Goal: Task Accomplishment & Management: Manage account settings

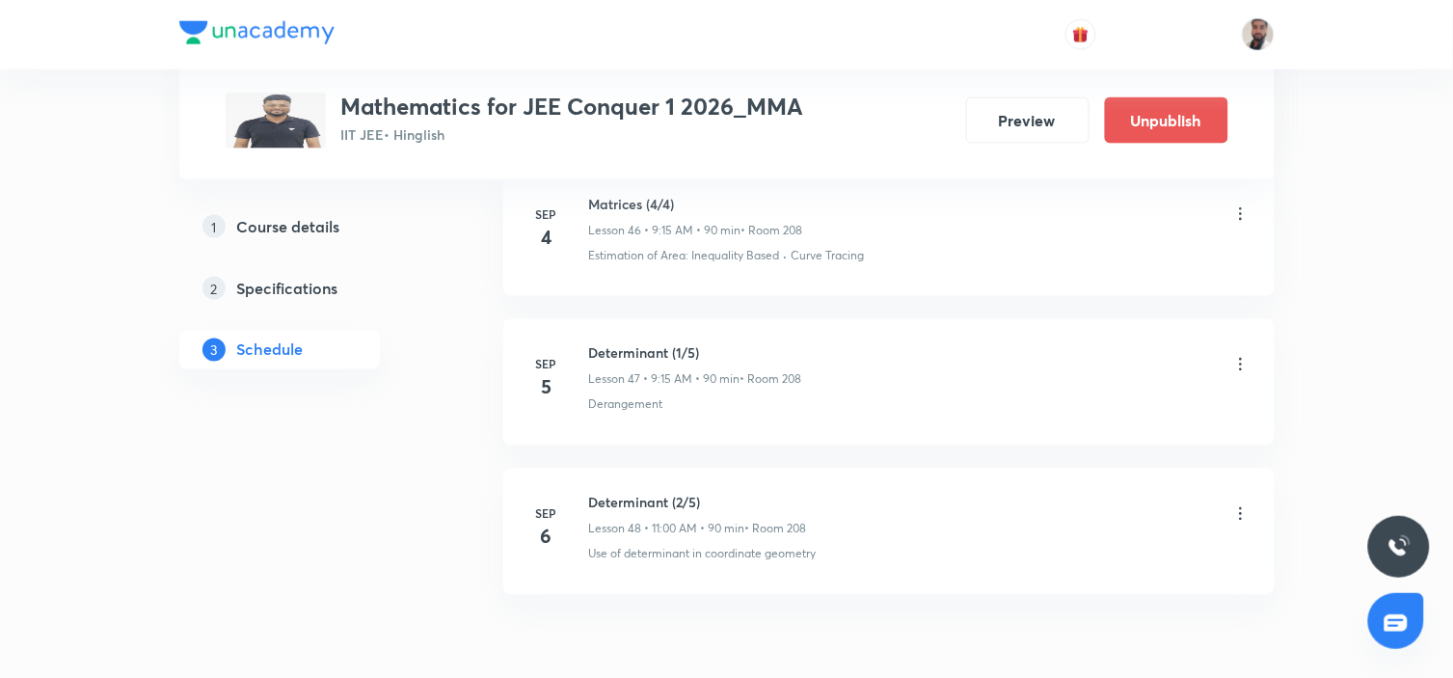
scroll to position [8005, 0]
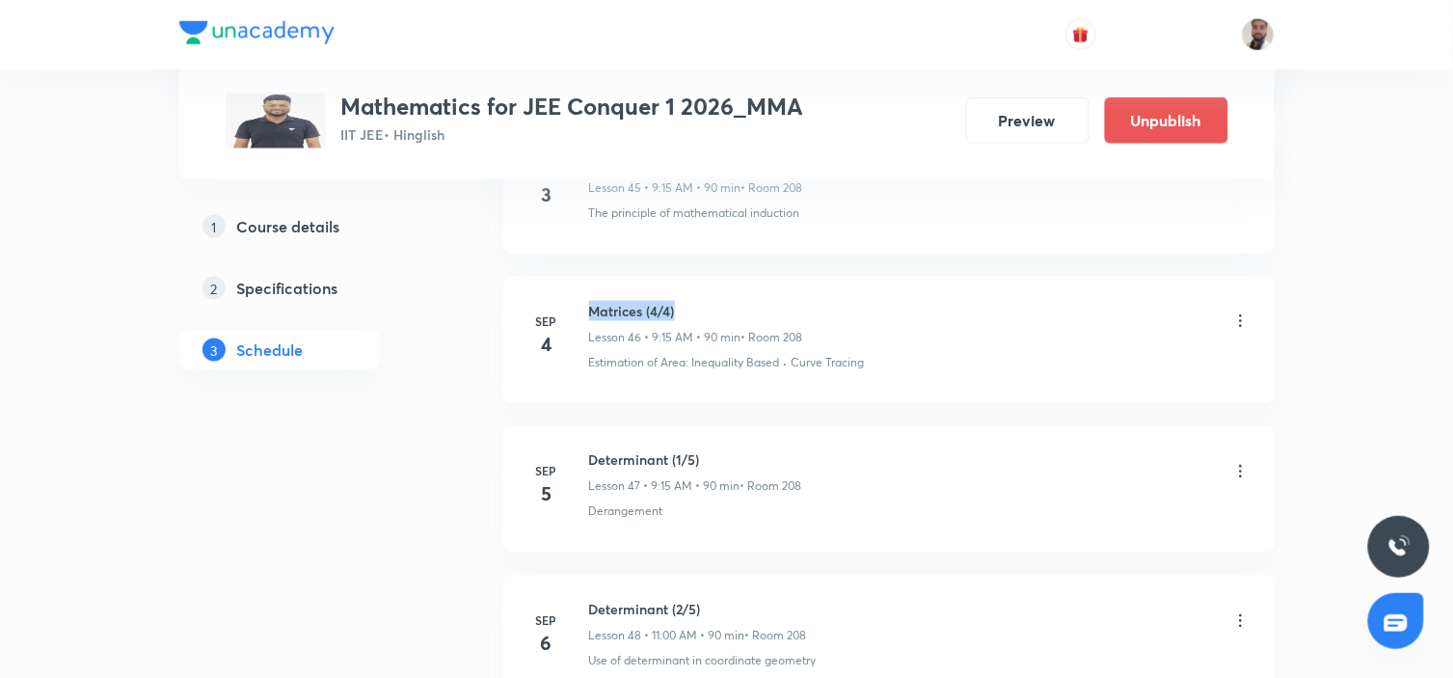
drag, startPoint x: 685, startPoint y: 312, endPoint x: 588, endPoint y: 300, distance: 98.2
click at [588, 300] on li "[DATE] Matrices (4/4) Lesson 46 • 9:15 AM • 90 min • Room 208 Estimation of Are…" at bounding box center [888, 340] width 771 height 126
copy h6 "Matrices (4/4)"
click at [1241, 479] on icon at bounding box center [1240, 471] width 19 height 19
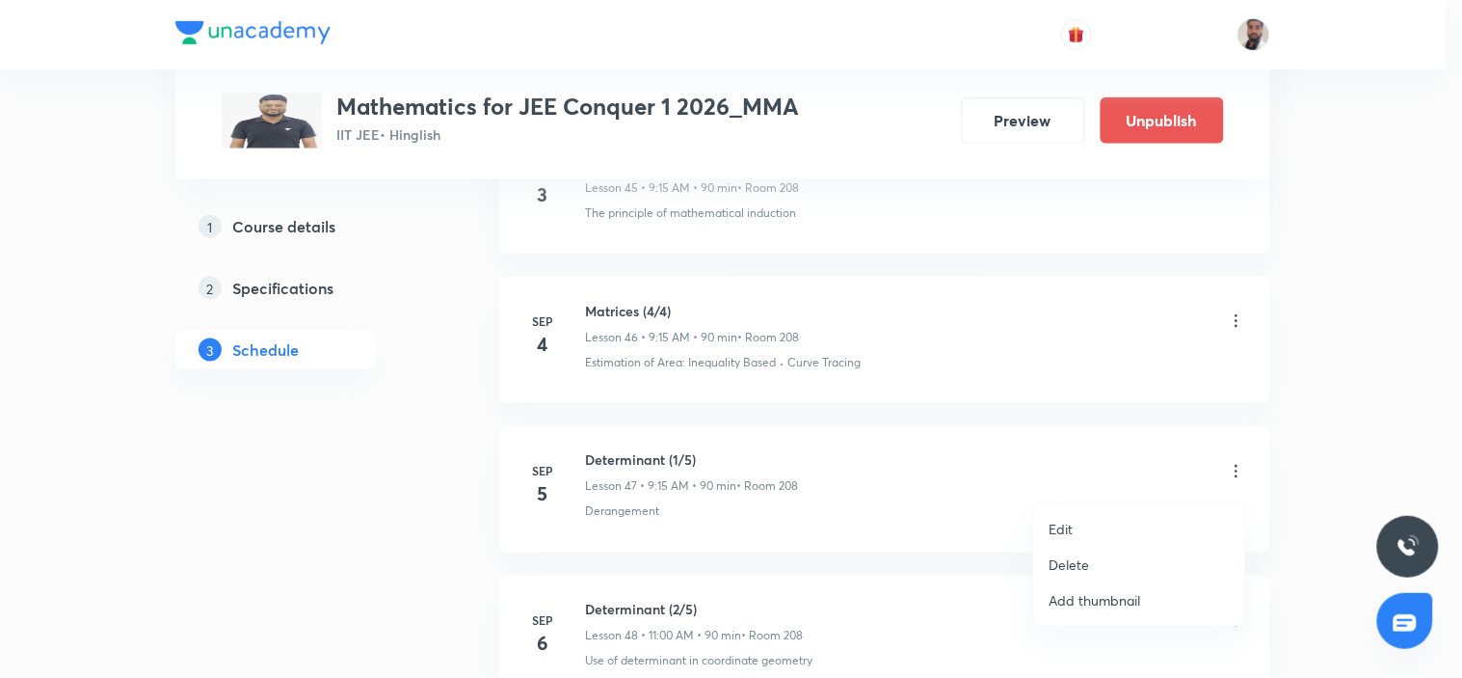
click at [1077, 525] on li "Edit" at bounding box center [1139, 529] width 211 height 36
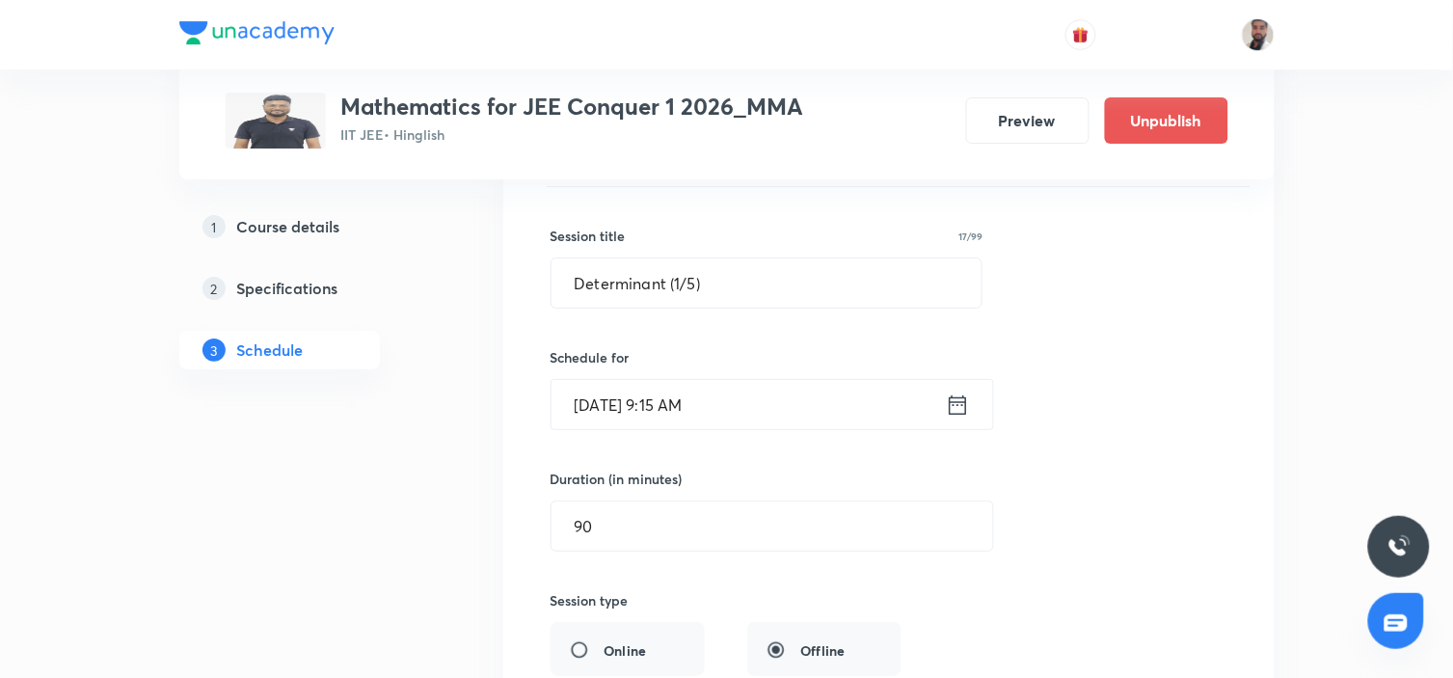
scroll to position [7041, 0]
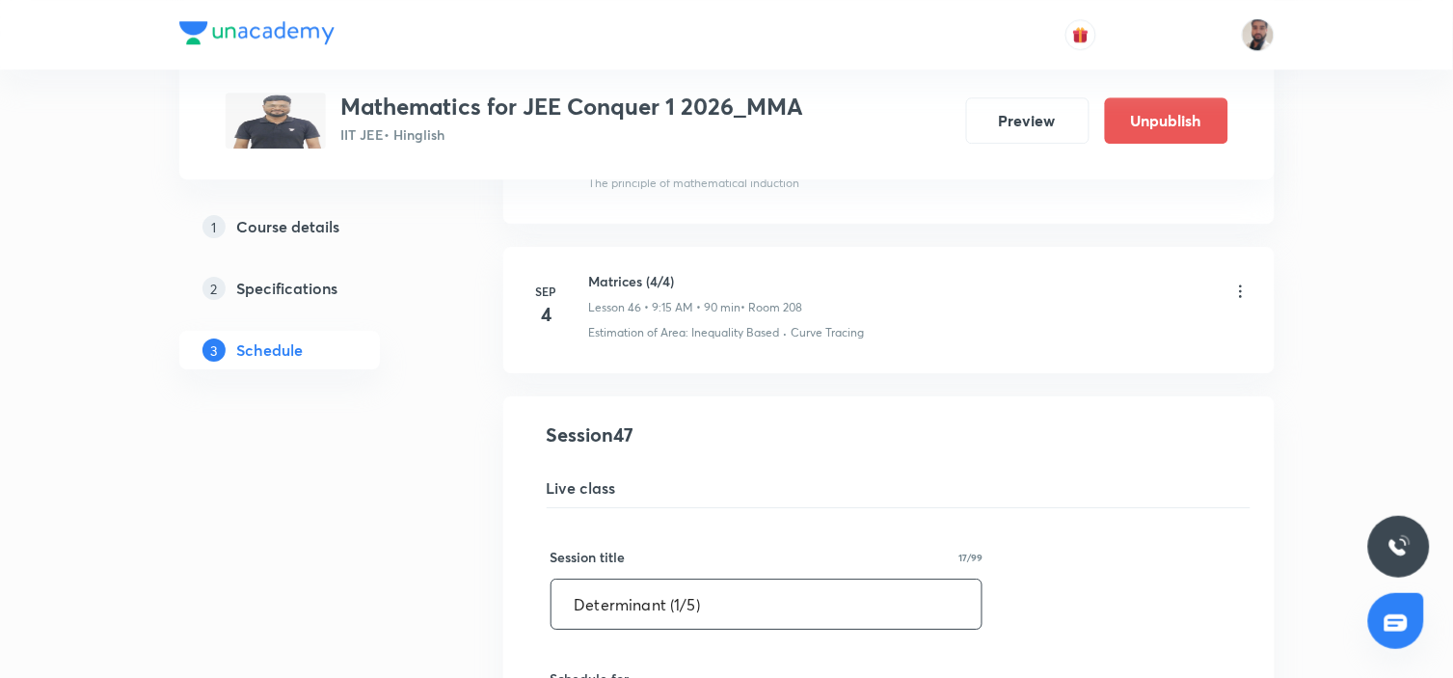
drag, startPoint x: 726, startPoint y: 611, endPoint x: 361, endPoint y: 601, distance: 365.5
paste input "Matrices (4/4"
click at [652, 609] on input "Matrices (4/4)" at bounding box center [766, 603] width 431 height 49
click at [733, 610] on input "Matrices (6/4)" at bounding box center [766, 603] width 431 height 49
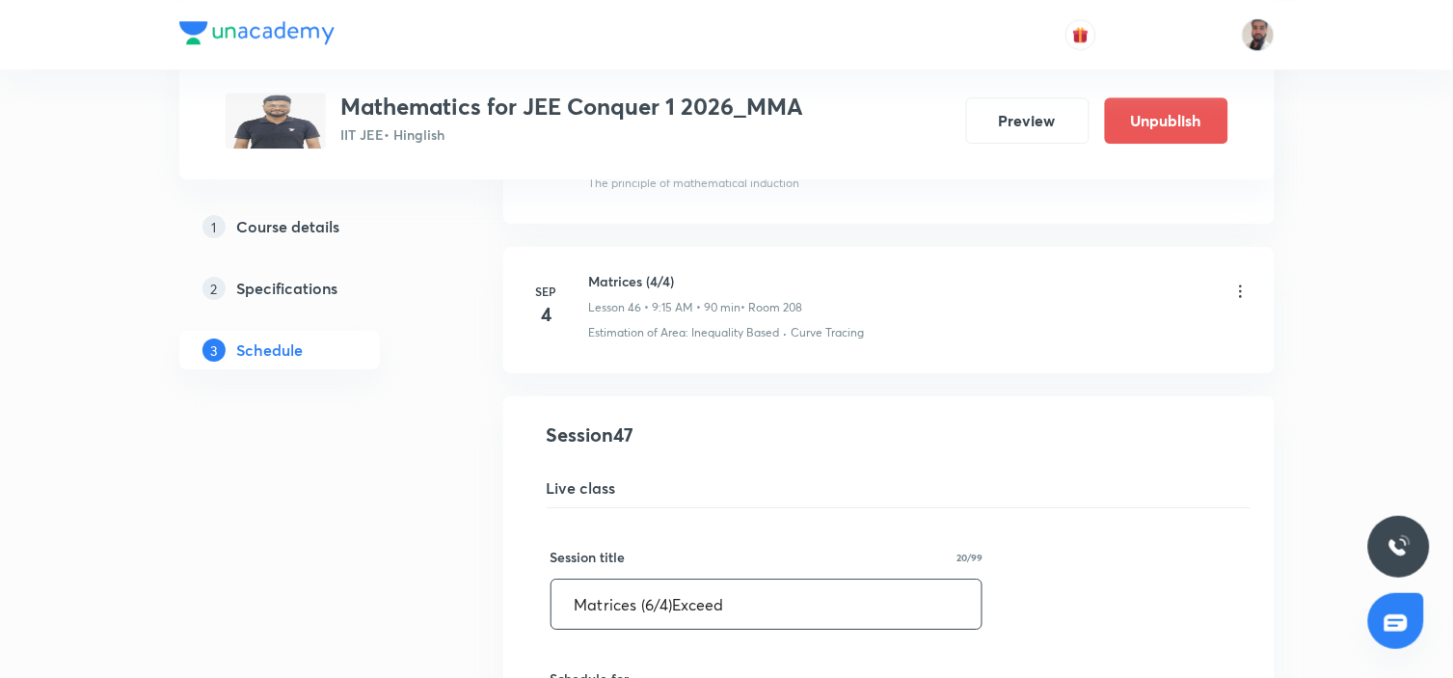
drag, startPoint x: 755, startPoint y: 596, endPoint x: 536, endPoint y: 600, distance: 218.9
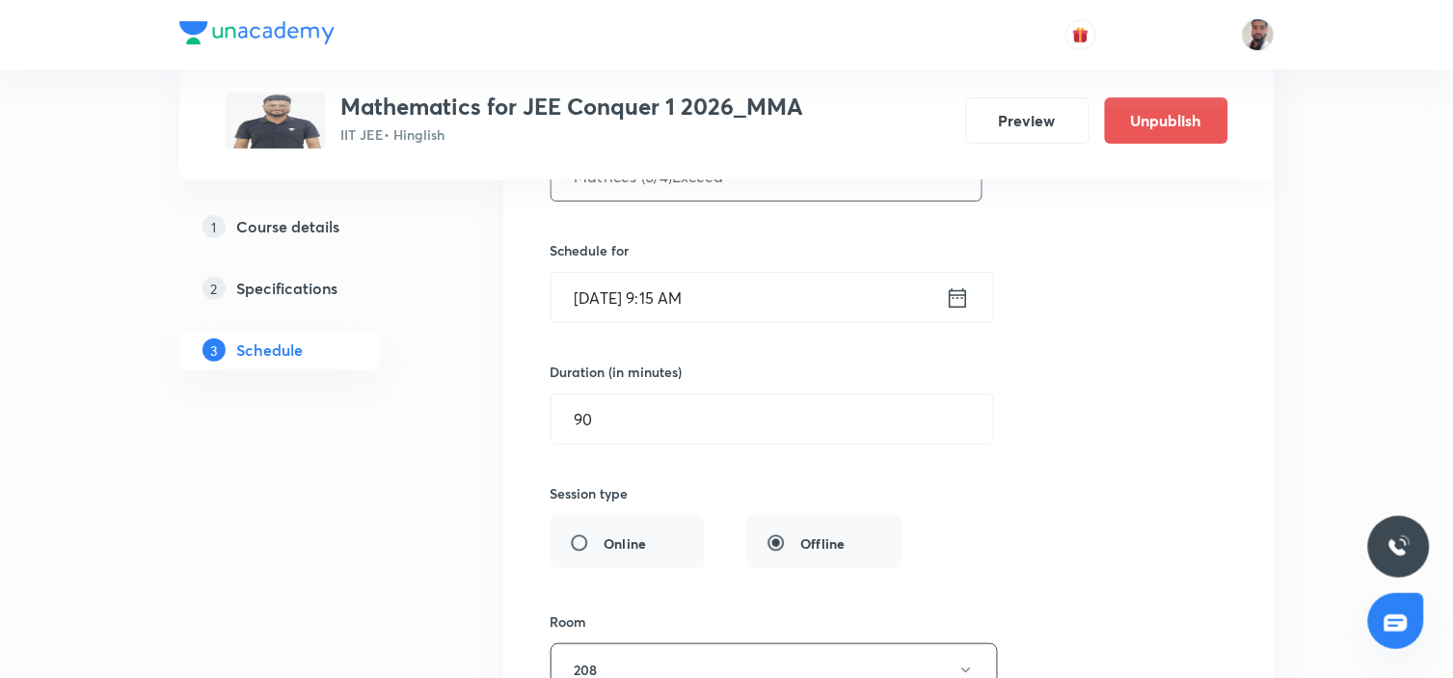
scroll to position [7791, 0]
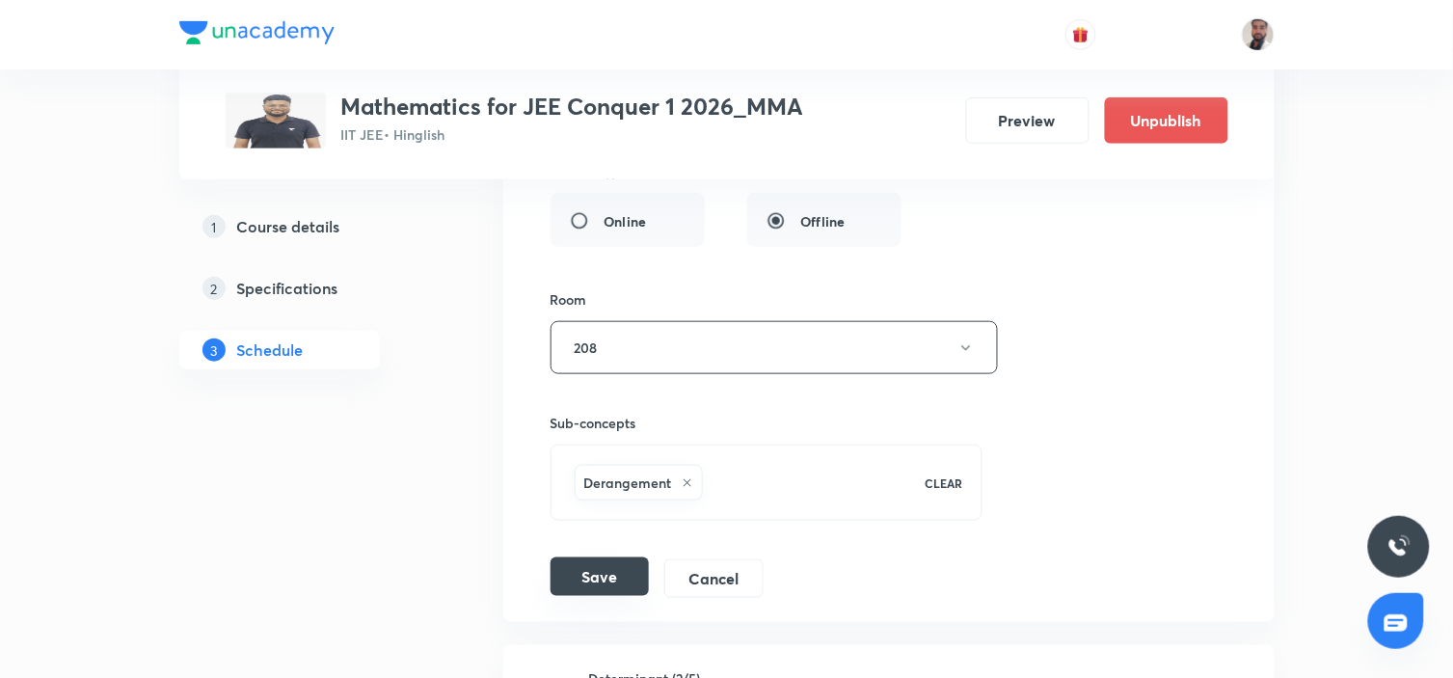
type input "Matrices (6/4)Exceed"
click at [608, 571] on button "Save" at bounding box center [599, 576] width 98 height 39
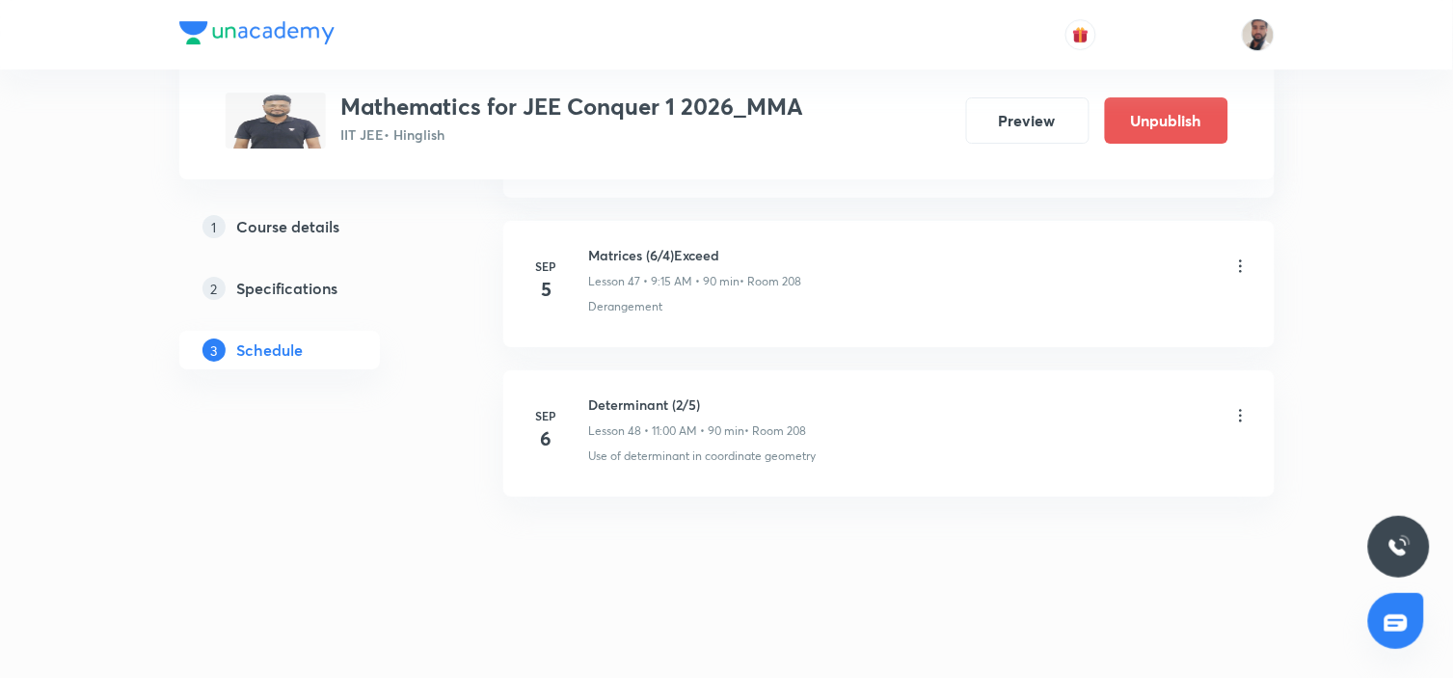
click at [1242, 413] on icon at bounding box center [1240, 415] width 19 height 19
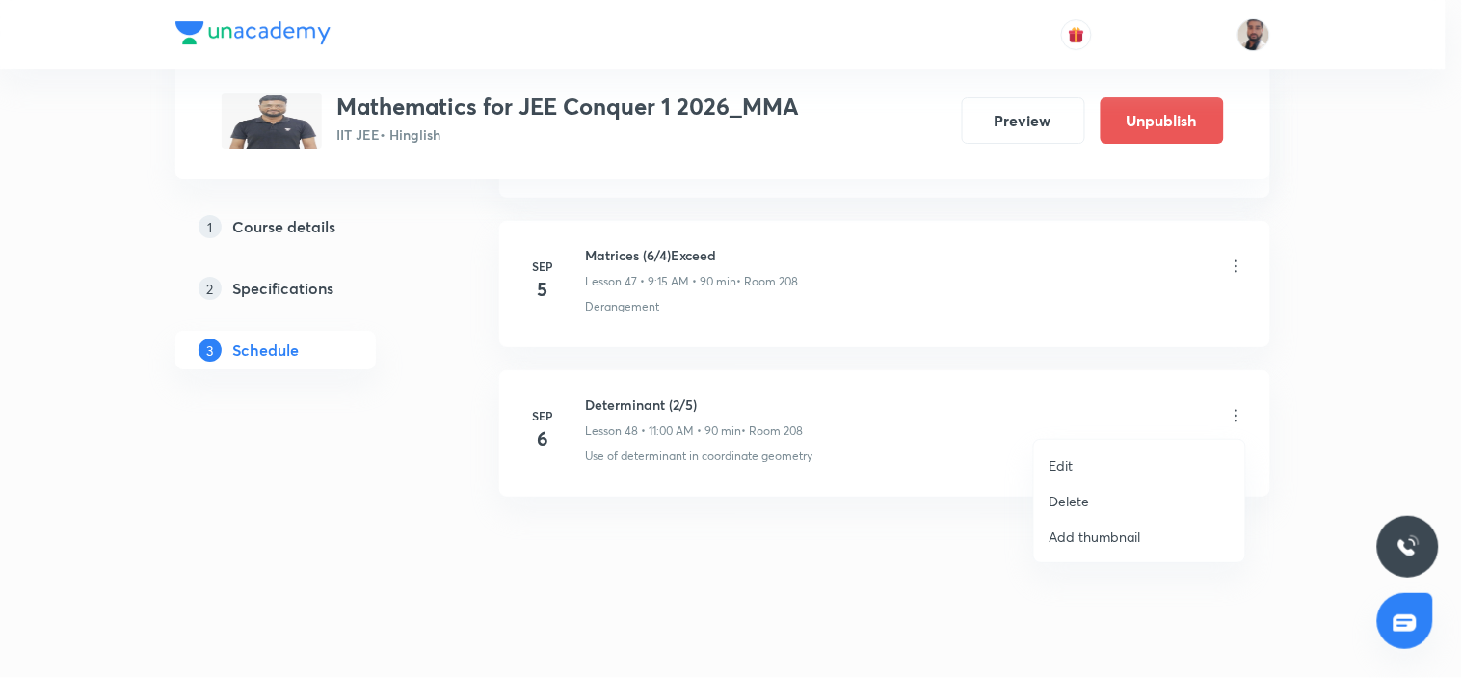
click at [1057, 469] on p "Edit" at bounding box center [1062, 465] width 24 height 20
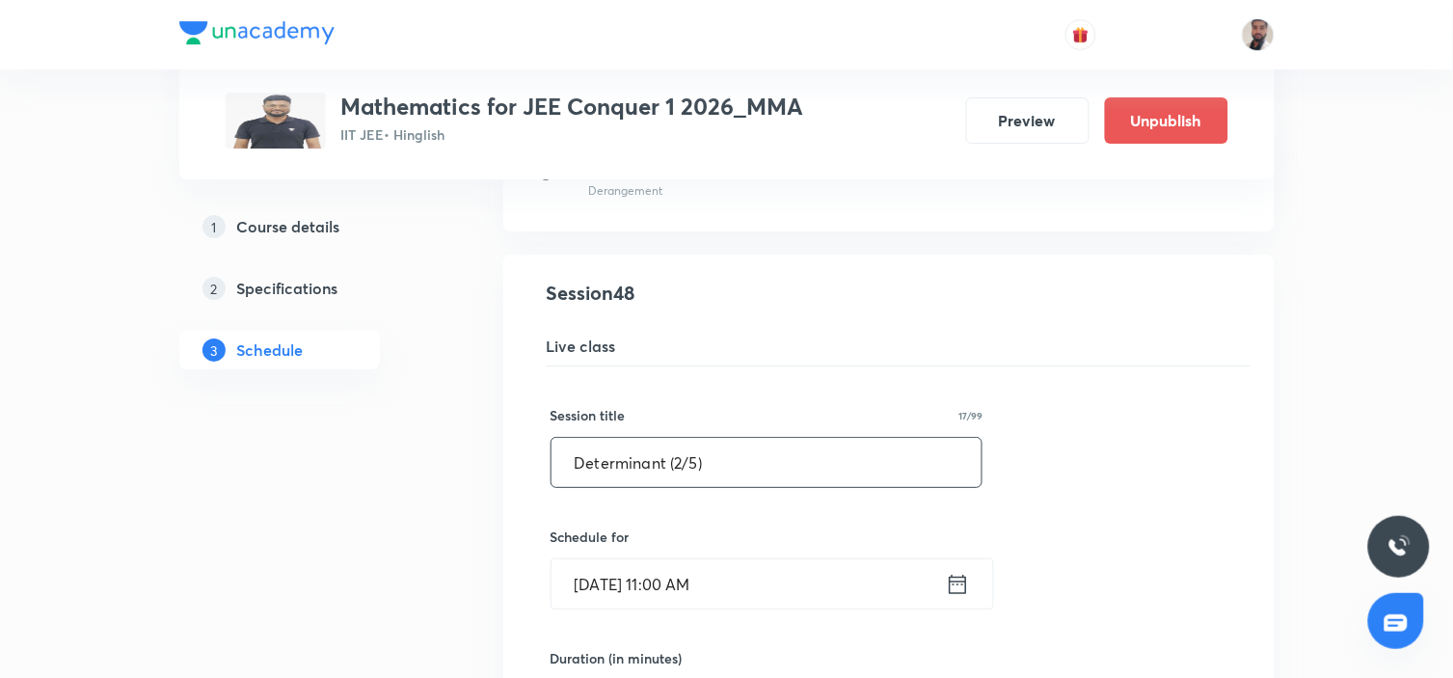
drag, startPoint x: 851, startPoint y: 485, endPoint x: 326, endPoint y: 476, distance: 525.5
paste input "Matrices (6/4)Exceed"
click at [652, 464] on input "Matrices (6/4)Exceed" at bounding box center [766, 462] width 431 height 49
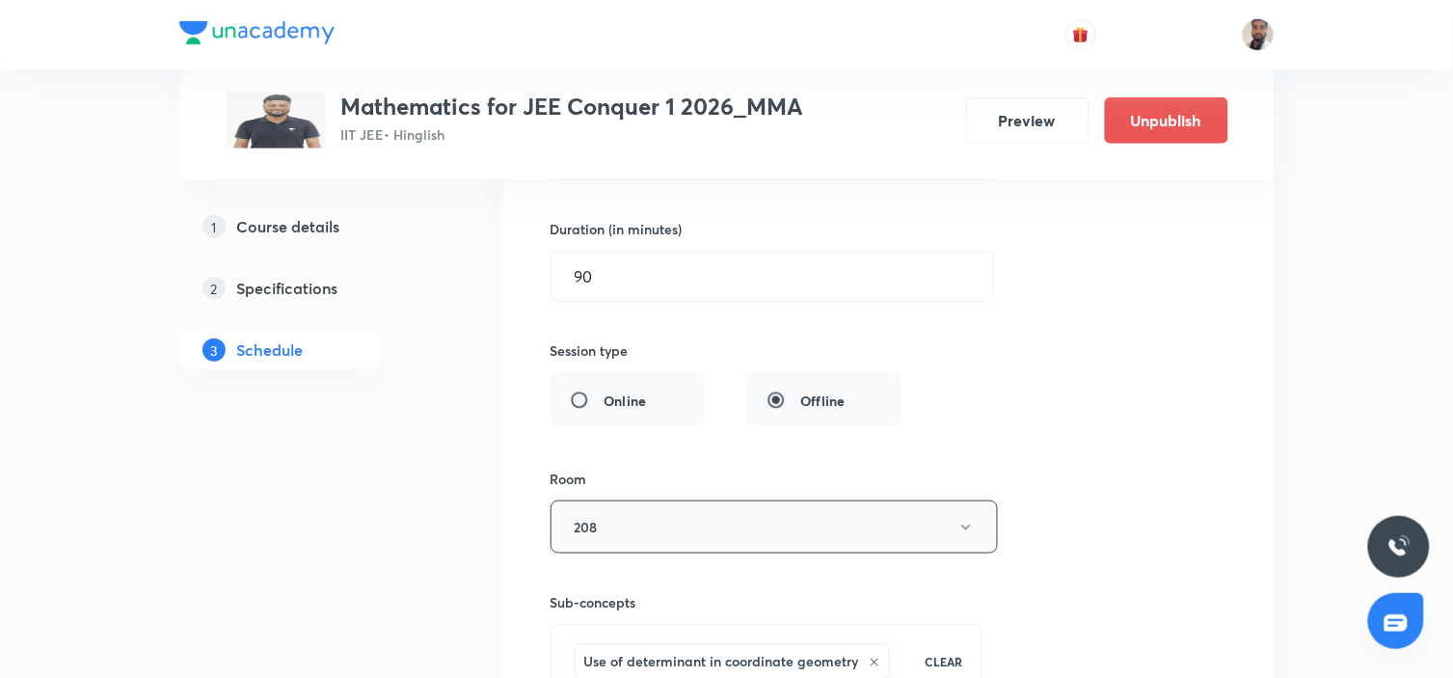
scroll to position [7975, 0]
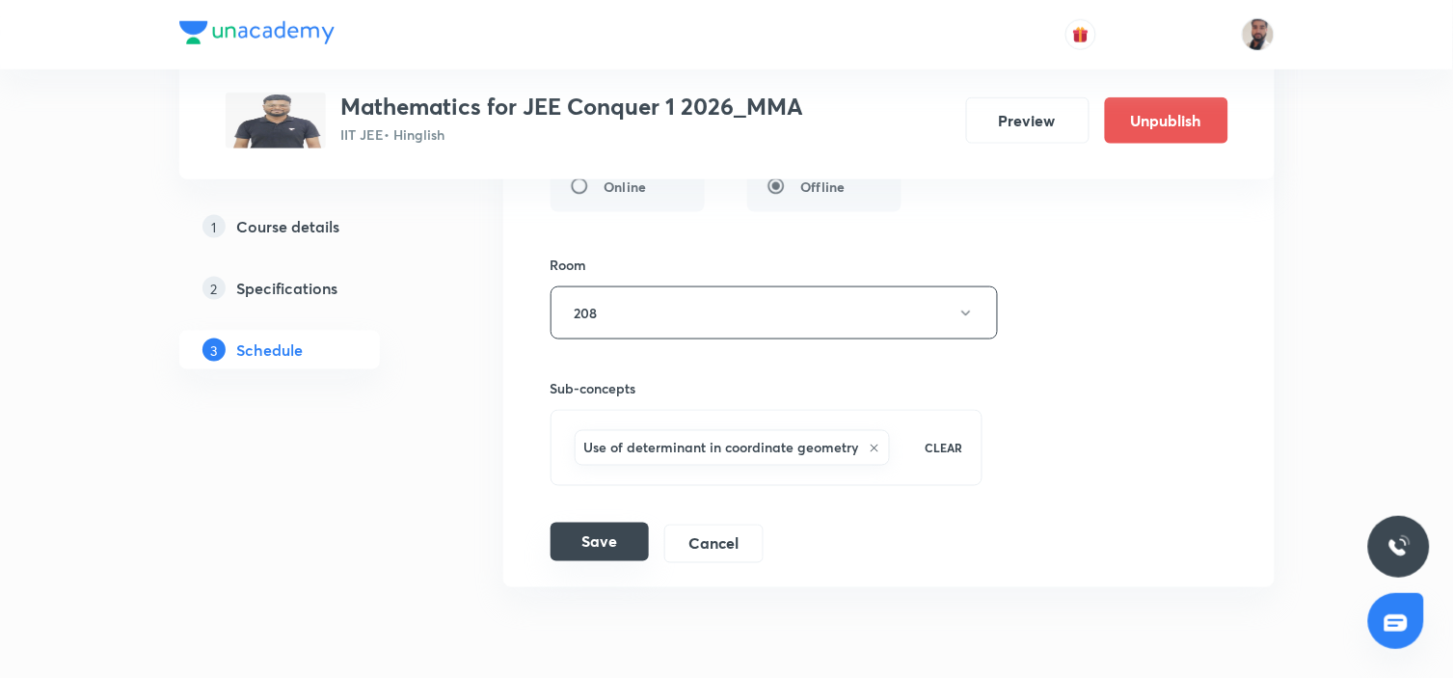
type input "Matrices (6/4)Exceed"
click at [623, 543] on button "Save" at bounding box center [599, 542] width 98 height 39
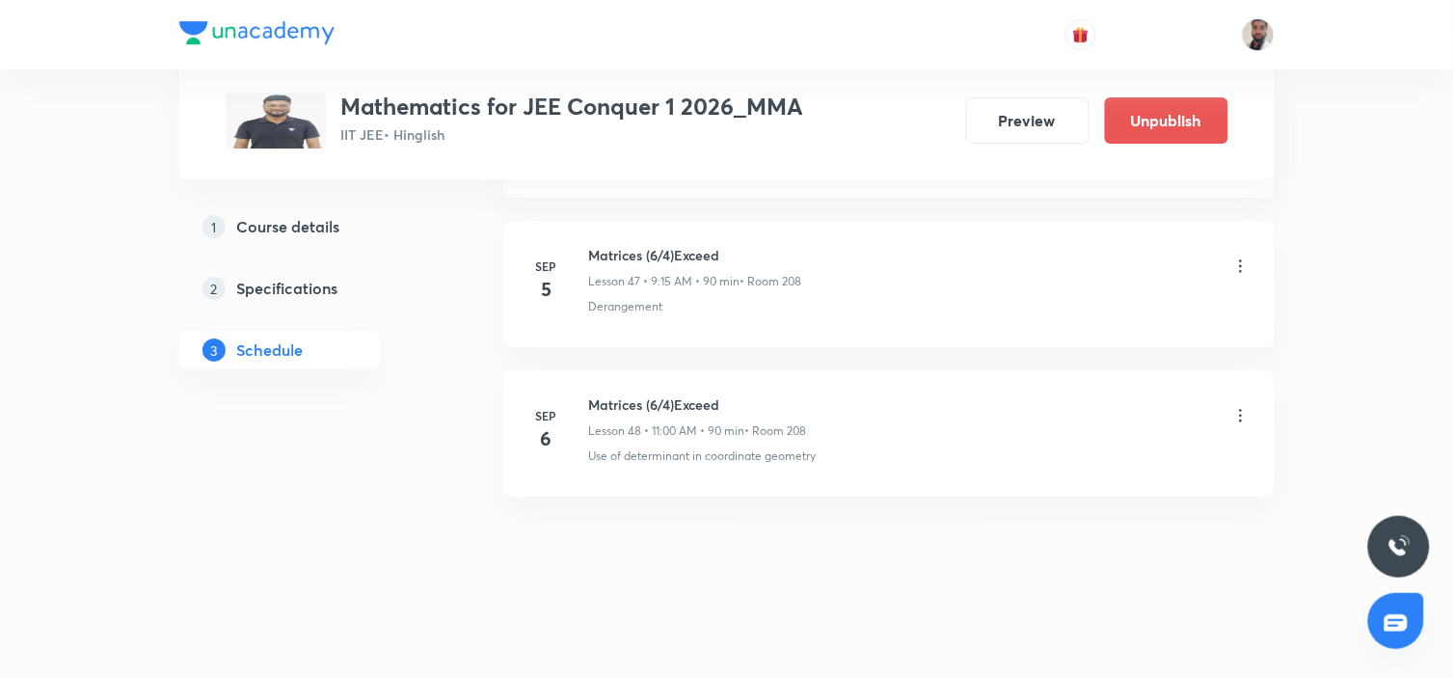
scroll to position [7225, 0]
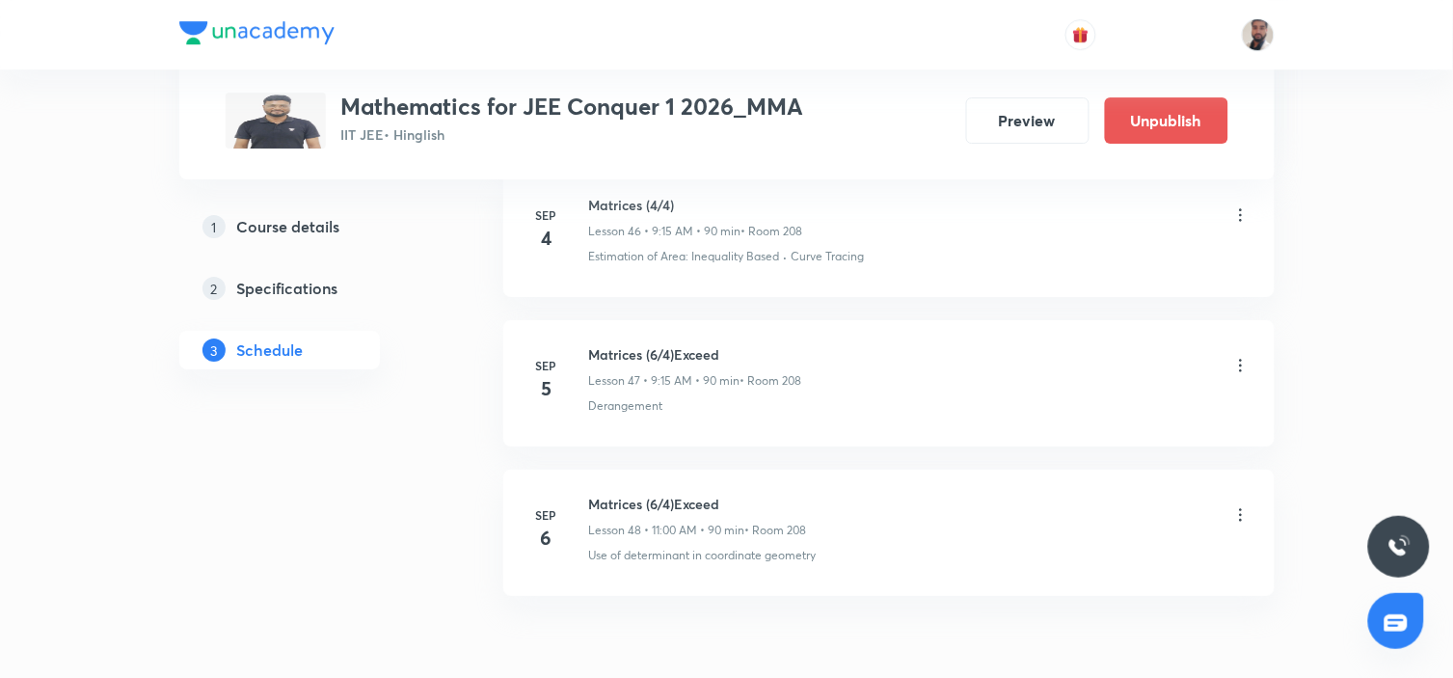
click at [1239, 370] on icon at bounding box center [1240, 365] width 19 height 19
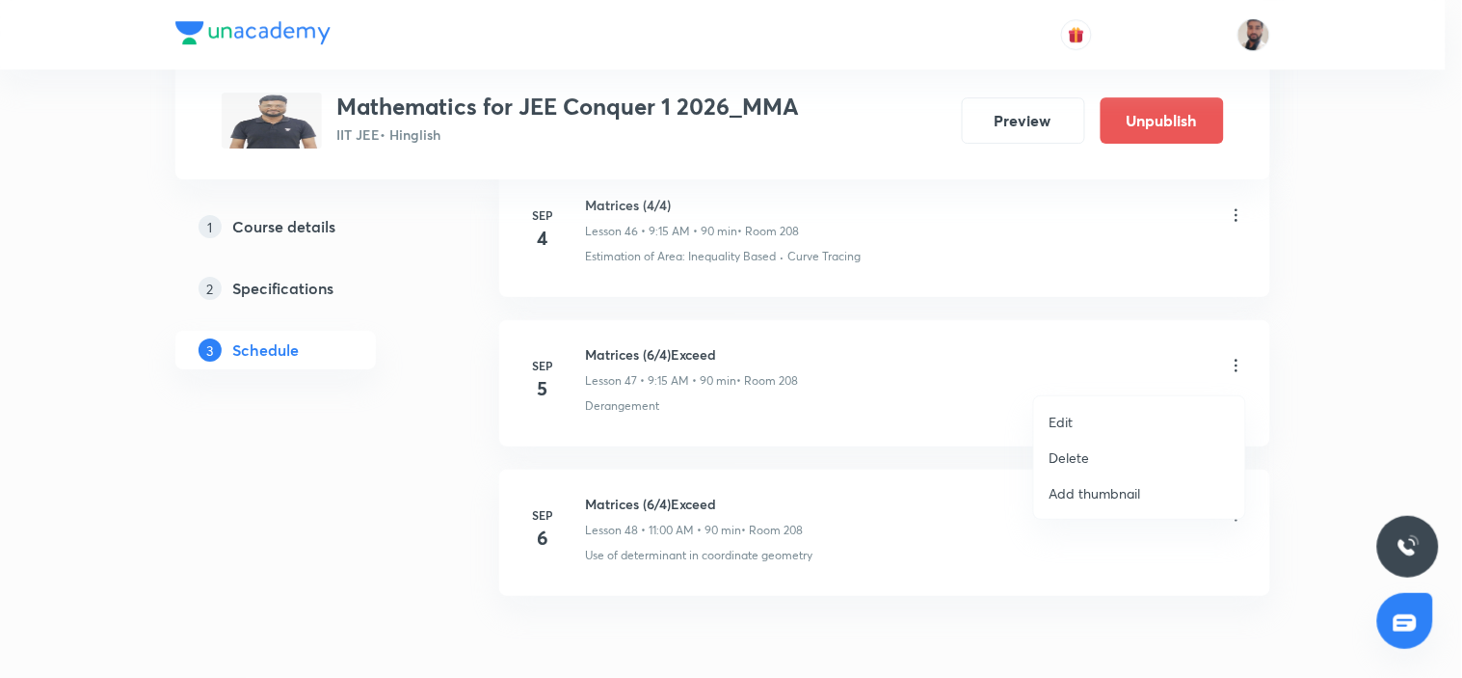
click at [1114, 425] on li "Edit" at bounding box center [1139, 422] width 211 height 36
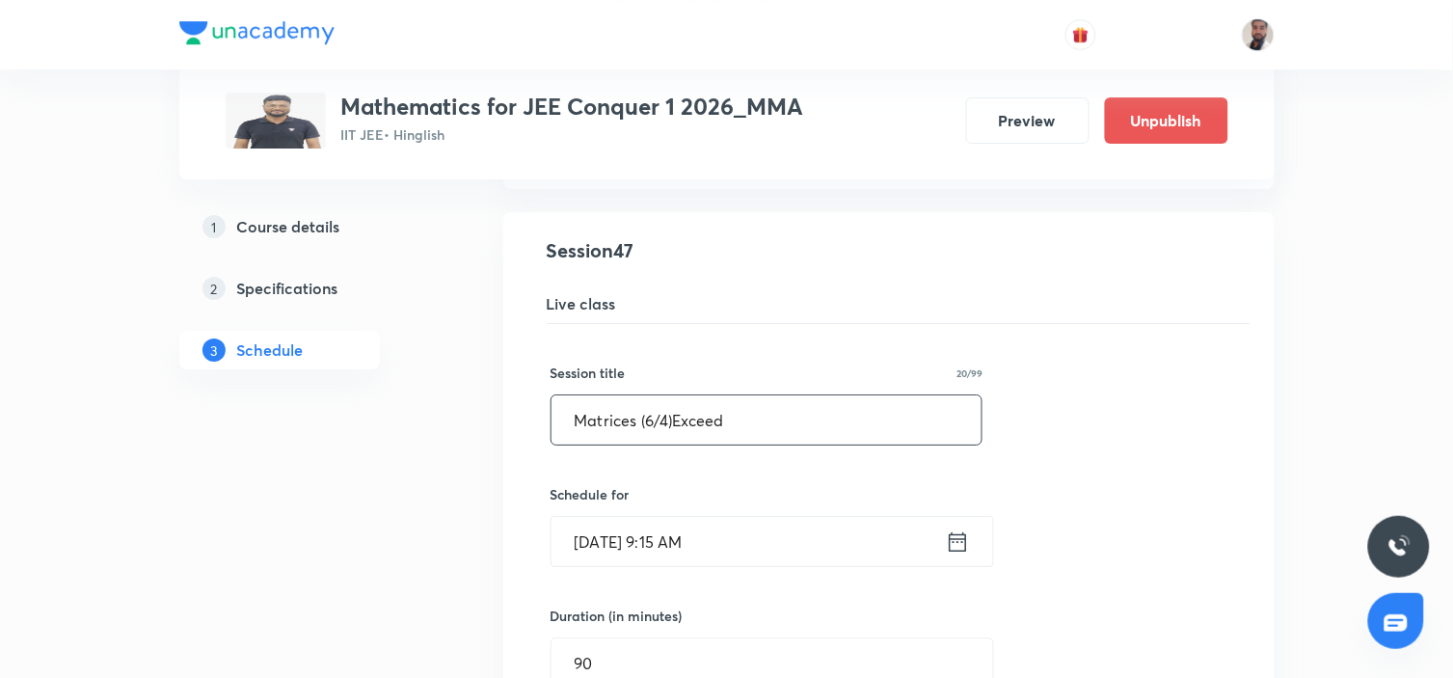
click at [653, 434] on input "Matrices (6/4)Exceed" at bounding box center [766, 419] width 431 height 49
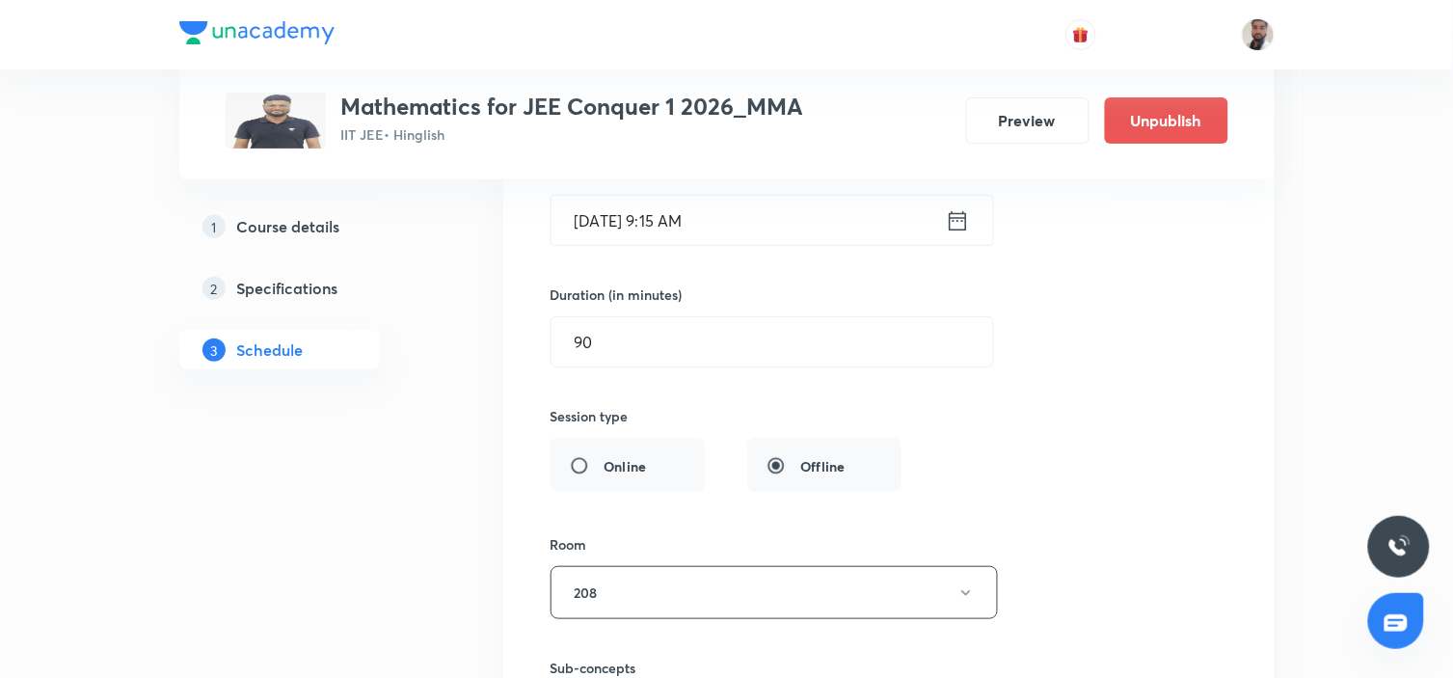
scroll to position [8074, 0]
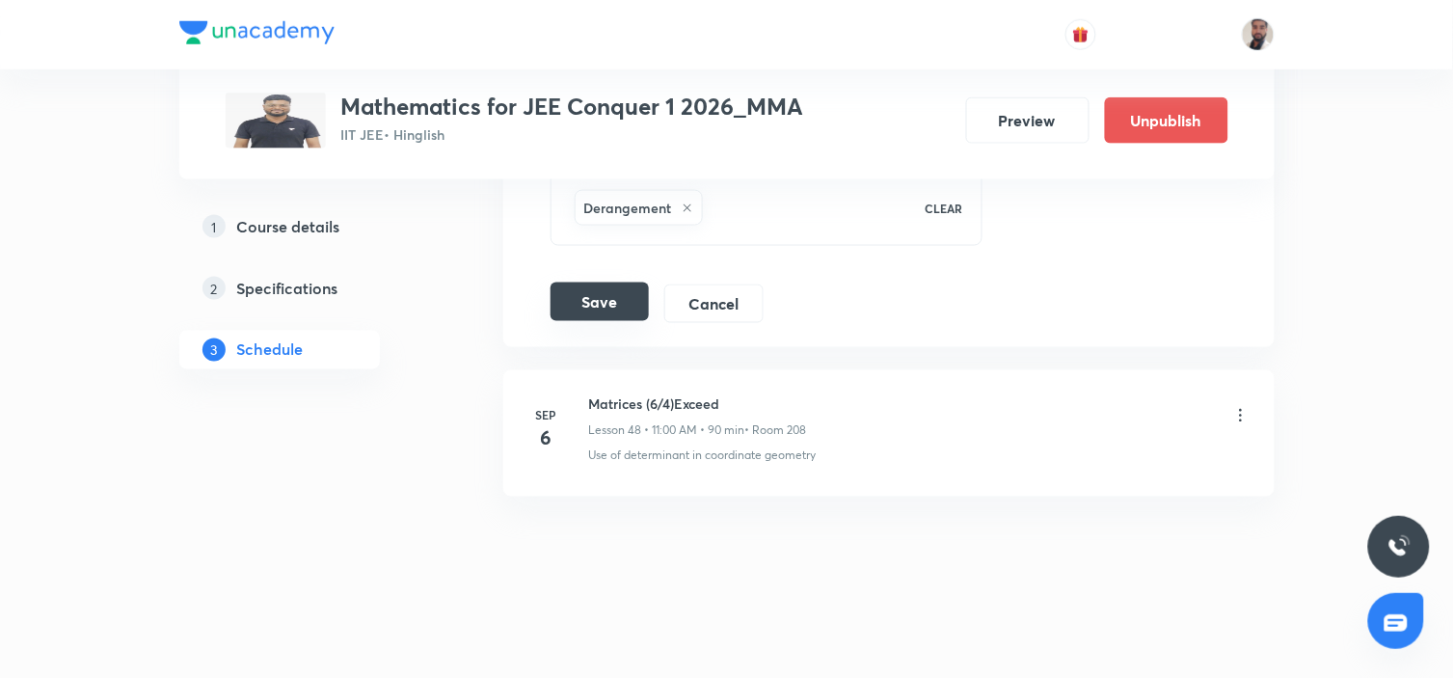
type input "Matrices (5/4)Exceed"
click at [617, 311] on button "Save" at bounding box center [599, 301] width 98 height 39
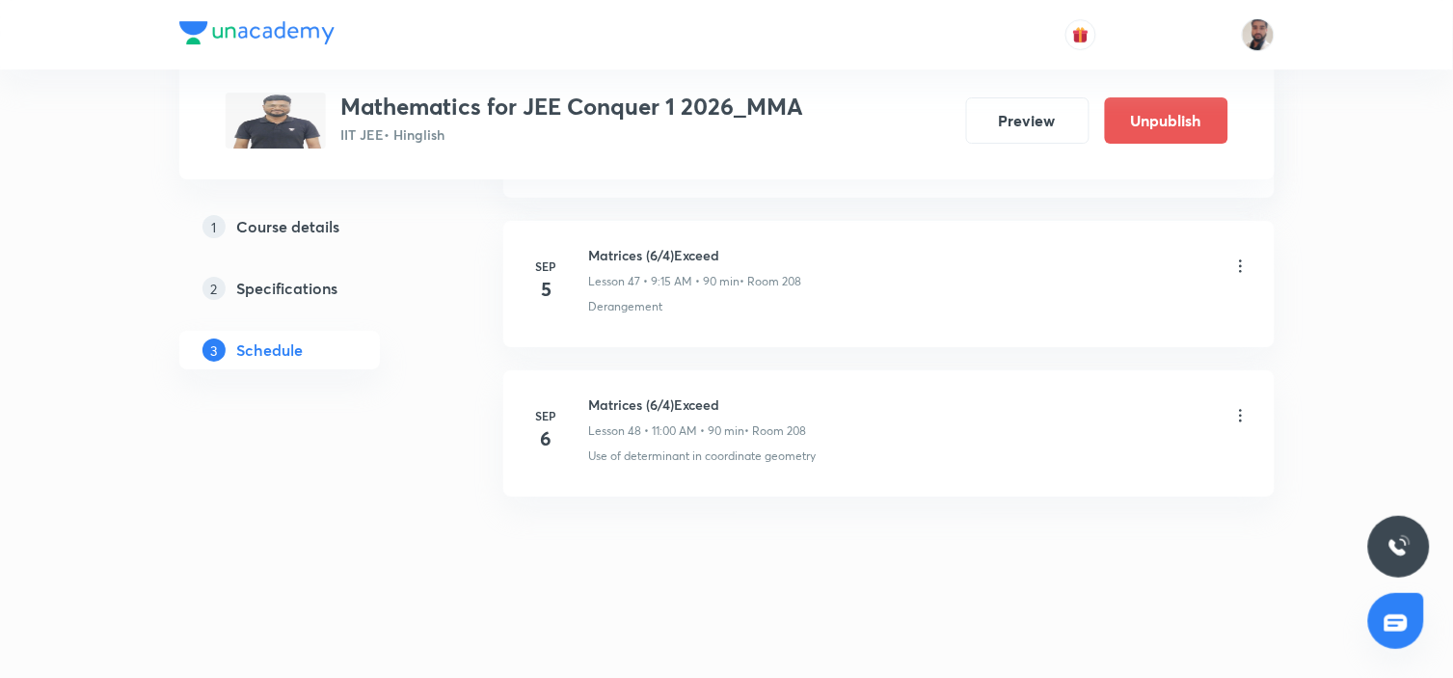
scroll to position [7332, 0]
